Goal: Navigation & Orientation: Find specific page/section

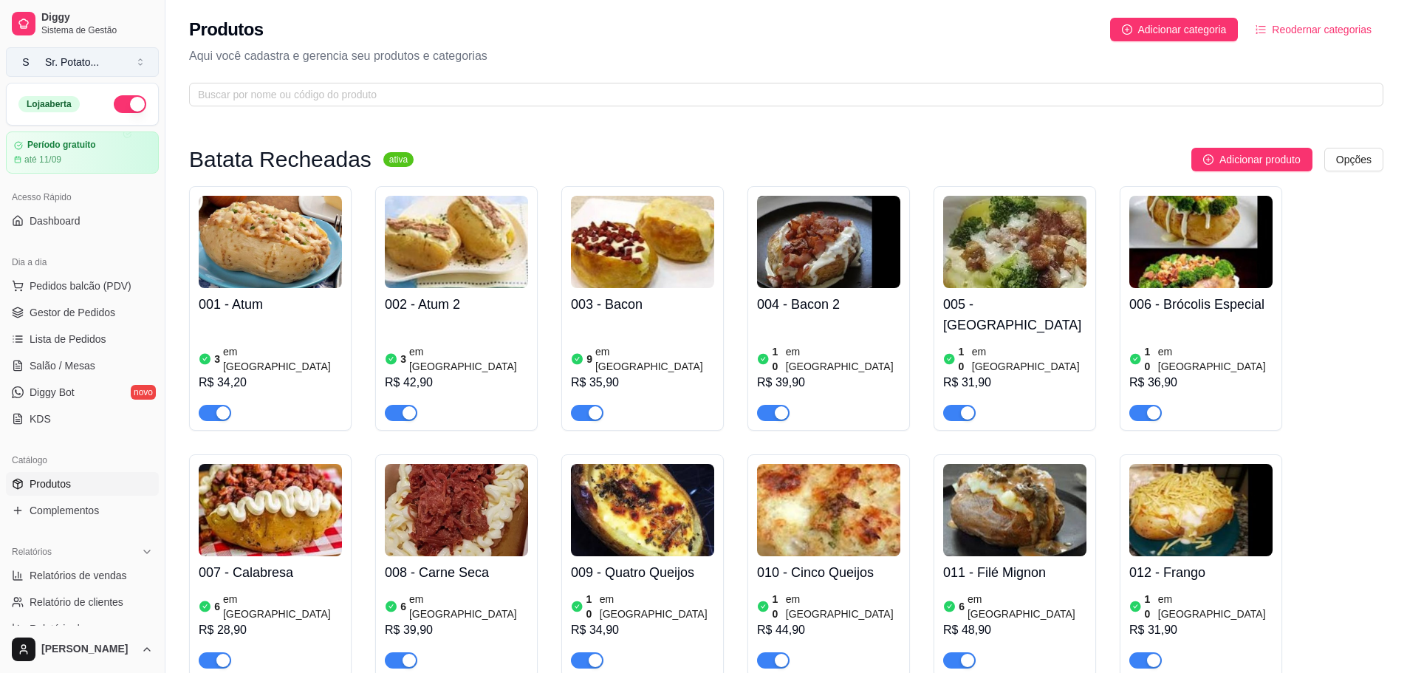
click at [55, 69] on button "S Sr. Potato ..." at bounding box center [82, 62] width 153 height 30
click at [245, 75] on div "Produtos Adicionar categoria Reodernar categorias Aqui você cadastra e gerencia…" at bounding box center [786, 57] width 1242 height 115
click at [53, 229] on link "Dashboard" at bounding box center [82, 221] width 153 height 24
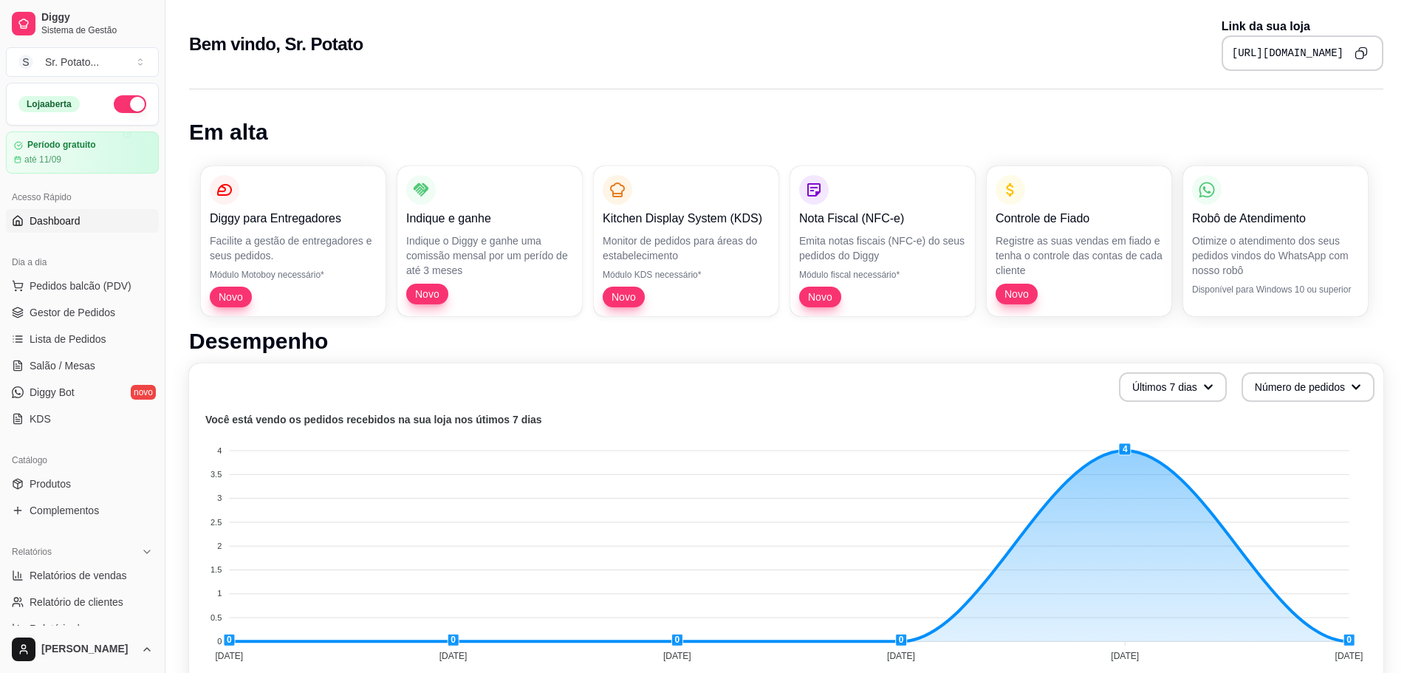
click at [1359, 49] on icon "Copy to clipboard" at bounding box center [1361, 53] width 13 height 13
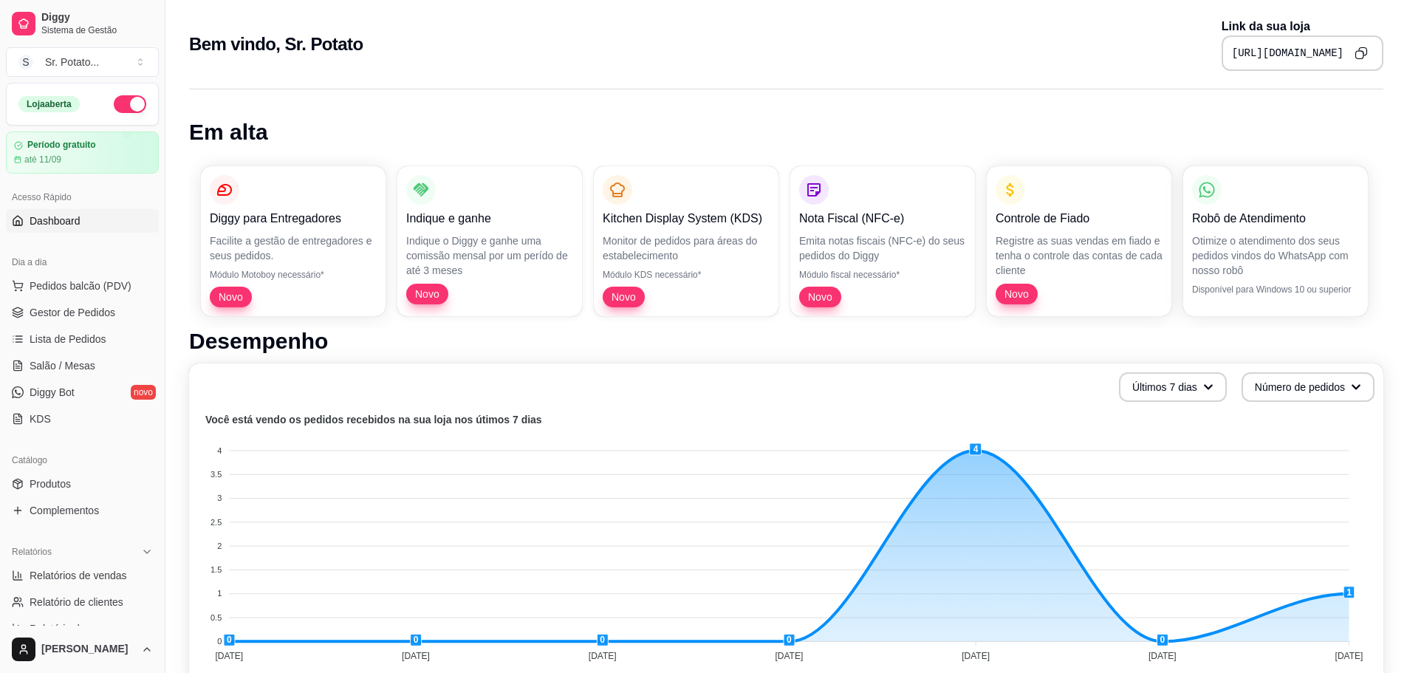
click at [1353, 56] on button "Copy to clipboard" at bounding box center [1362, 53] width 24 height 24
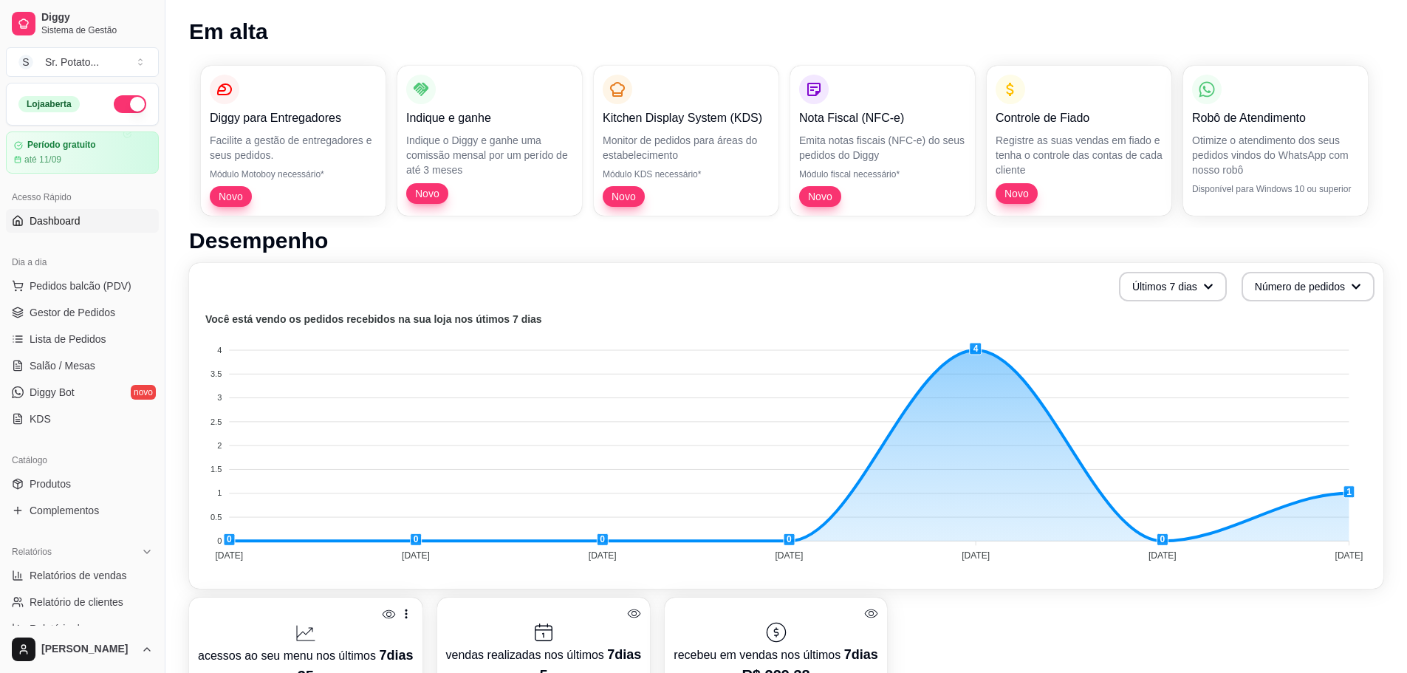
scroll to position [148, 0]
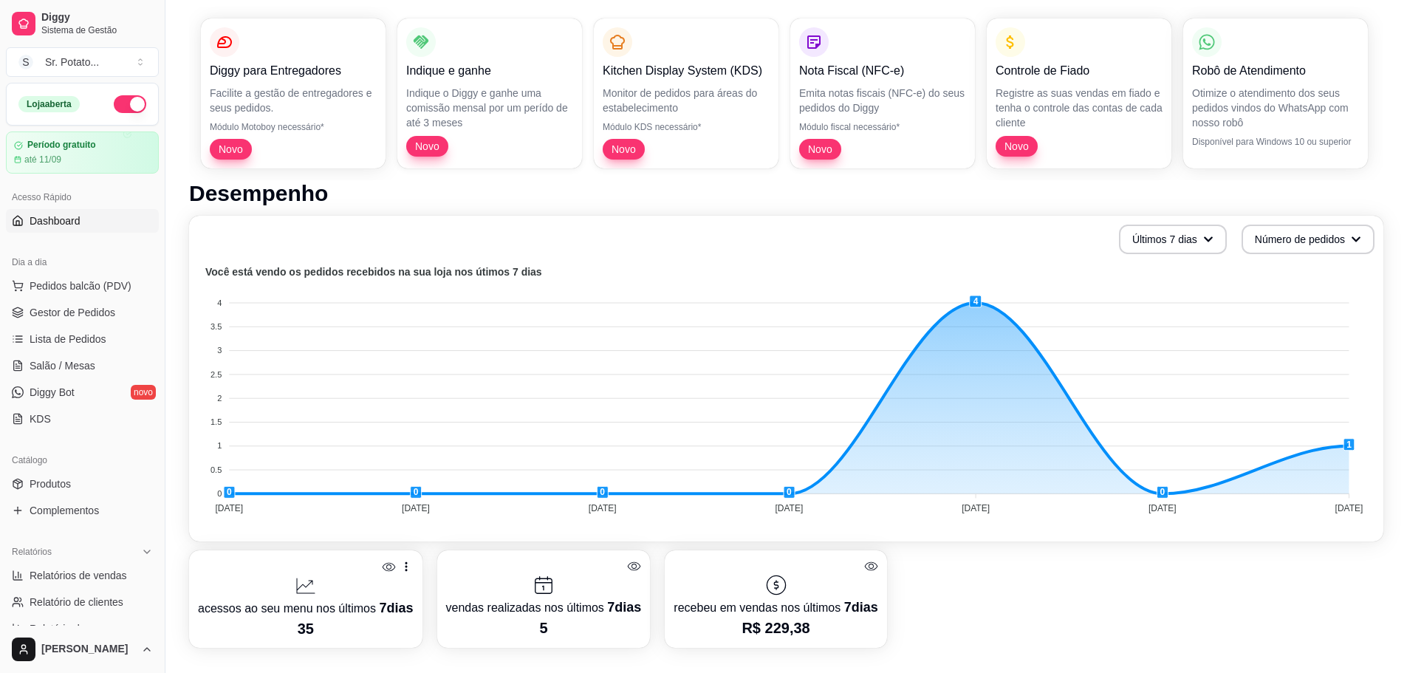
click at [1103, 570] on div "acessos ao seu menu nos últimos 7 dias 35 vendas realizadas nos últimos 7 dias …" at bounding box center [786, 599] width 1195 height 98
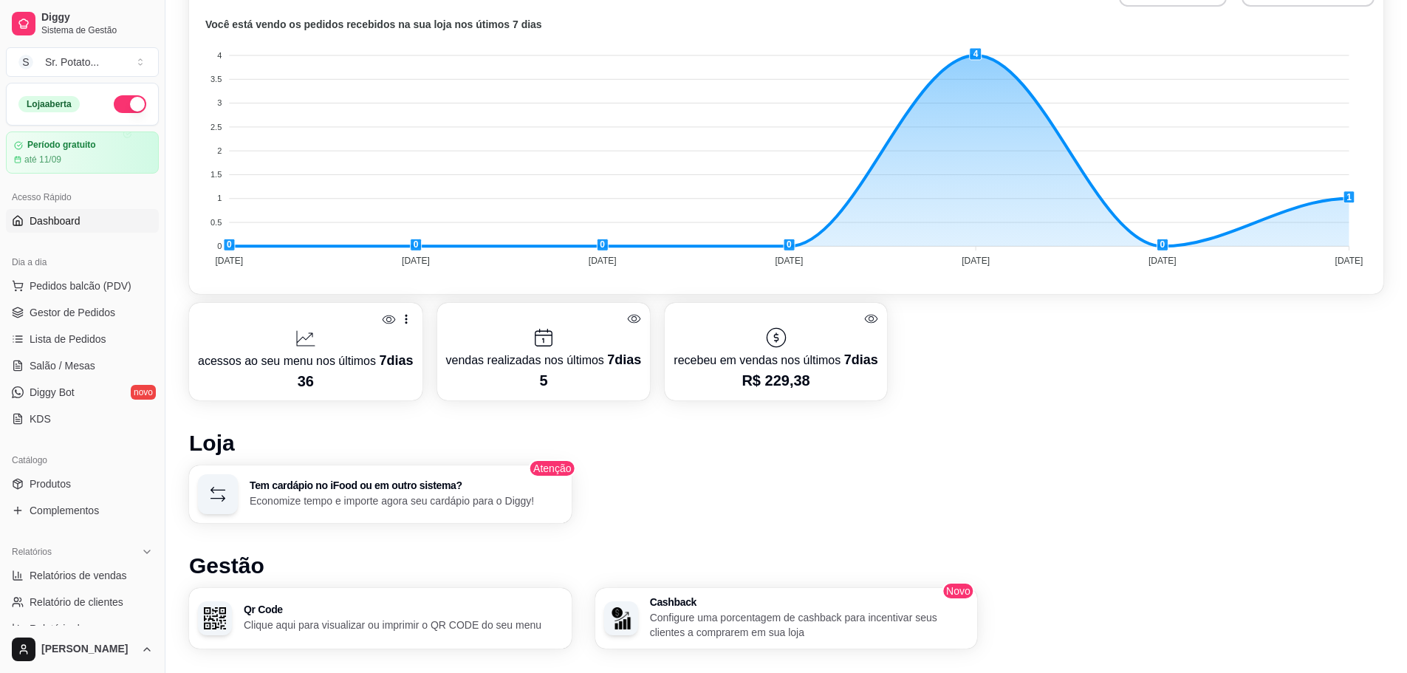
scroll to position [443, 0]
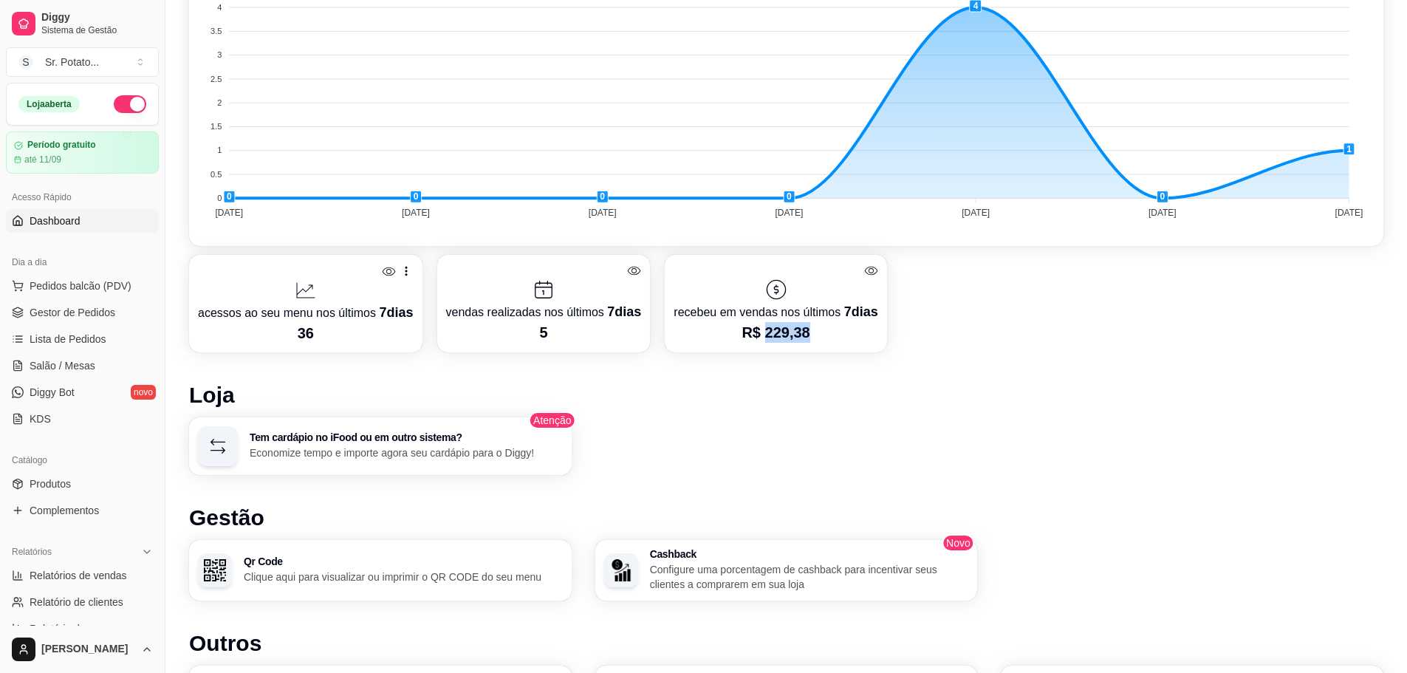
drag, startPoint x: 805, startPoint y: 334, endPoint x: 760, endPoint y: 337, distance: 44.4
click at [760, 337] on p "R$ 229,38" at bounding box center [776, 332] width 204 height 21
click at [686, 445] on div "Tem cardápio no iFood ou em outro sistema? Economize tempo e importe agora seu …" at bounding box center [786, 446] width 1195 height 58
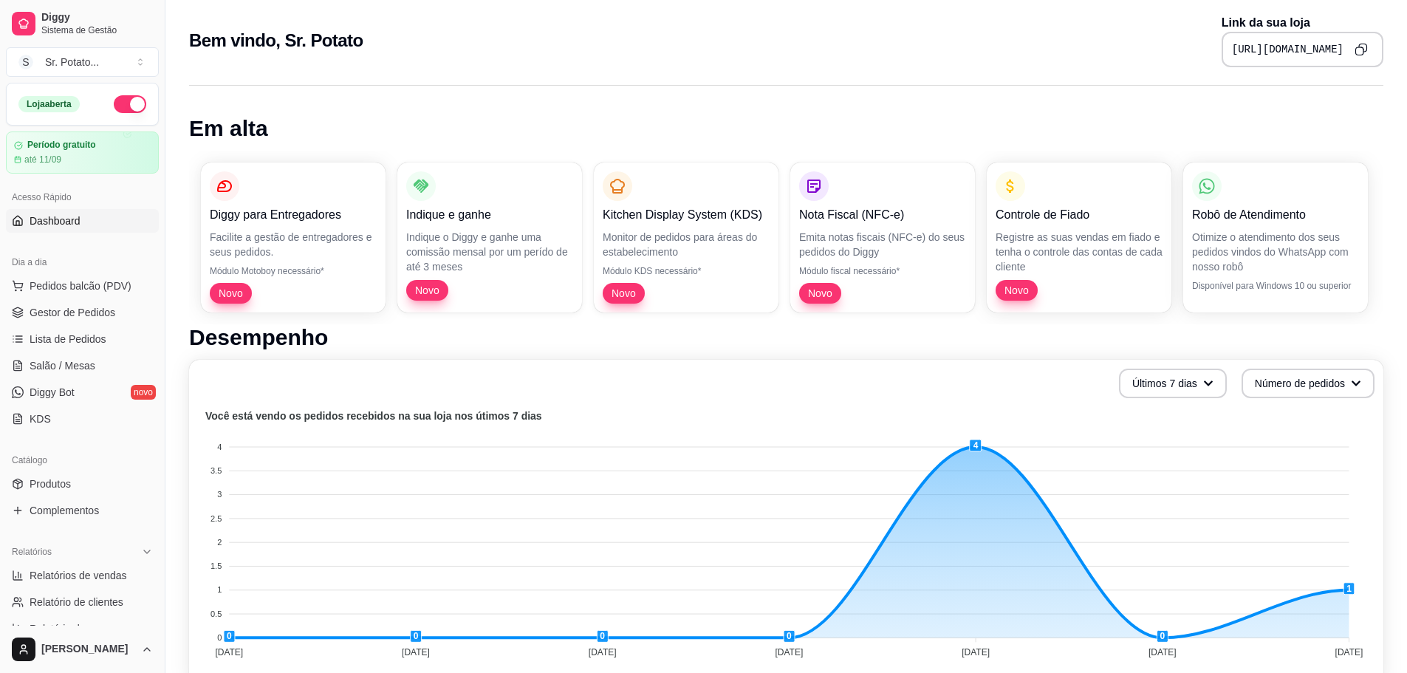
scroll to position [0, 0]
